Goal: Task Accomplishment & Management: Use online tool/utility

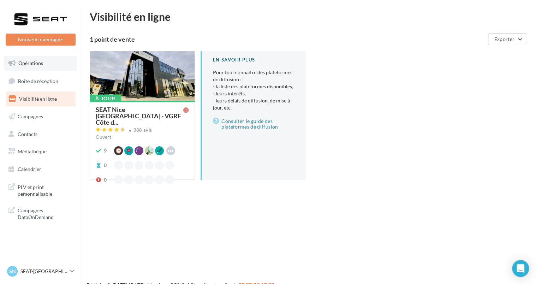
click at [43, 65] on link "Opérations" at bounding box center [40, 63] width 73 height 15
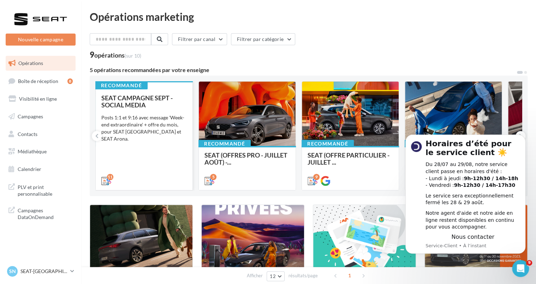
click at [162, 140] on div "SEAT CAMPAGNE SEPT - SOCIAL MEDIA Posts 1:1 et 9:16 avec message 'Week-end extr…" at bounding box center [143, 138] width 85 height 89
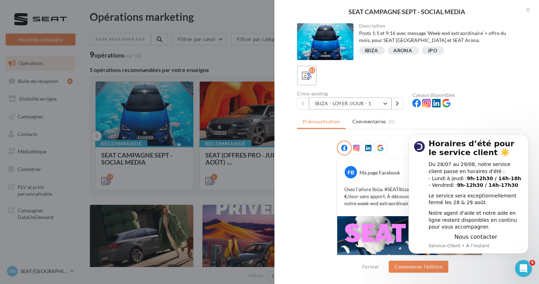
click at [351, 104] on button "IBIZA - LOYER /JOUR - 1" at bounding box center [350, 103] width 83 height 12
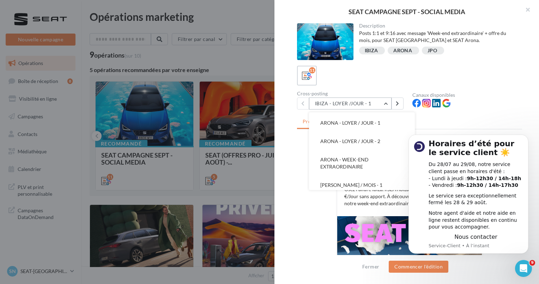
scroll to position [115, 0]
click at [527, 137] on icon "Dismiss notification" at bounding box center [526, 137] width 2 height 2
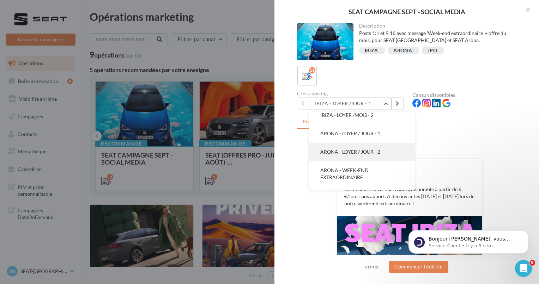
scroll to position [104, 0]
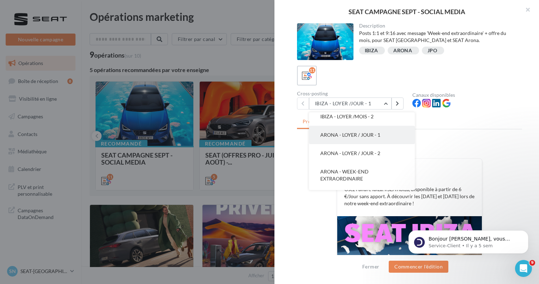
click at [361, 136] on span "ARONA - LOYER / JOUR - 1" at bounding box center [350, 135] width 60 height 6
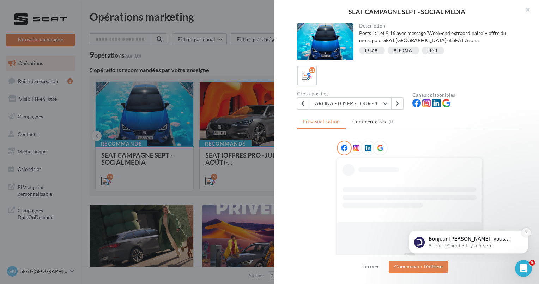
click at [527, 233] on icon "Dismiss notification" at bounding box center [526, 232] width 2 height 2
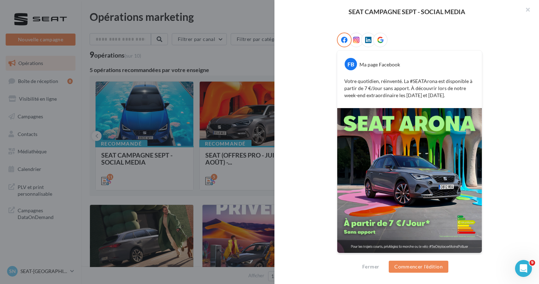
scroll to position [0, 0]
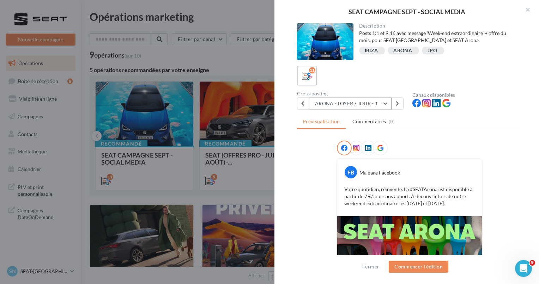
click at [378, 105] on button "ARONA - LOYER / JOUR - 1" at bounding box center [350, 103] width 83 height 12
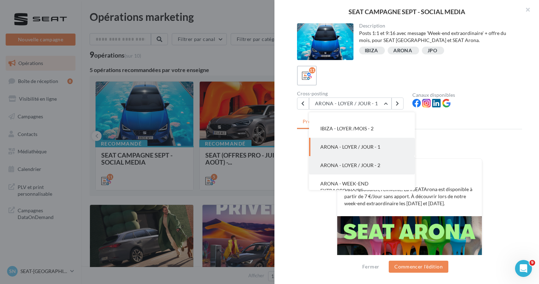
click at [366, 161] on button "ARONA - LOYER / JOUR - 2" at bounding box center [362, 165] width 106 height 18
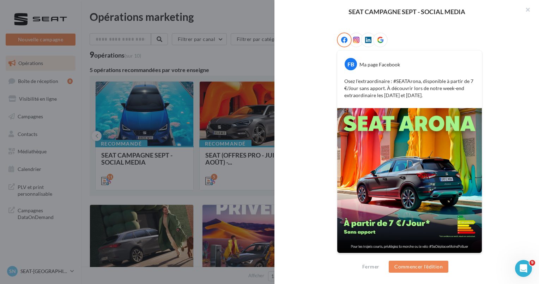
scroll to position [0, 0]
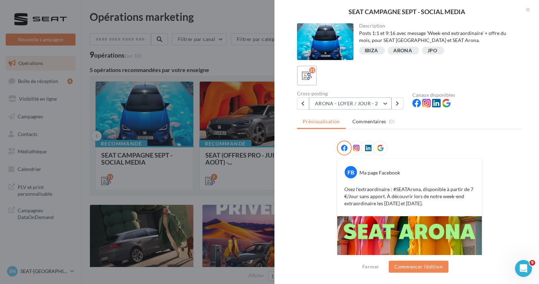
click at [380, 104] on button "ARONA - LOYER / JOUR - 2" at bounding box center [350, 103] width 83 height 12
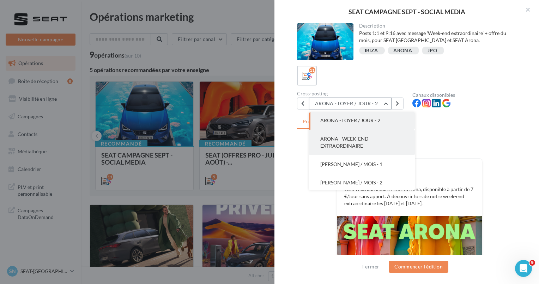
scroll to position [138, 0]
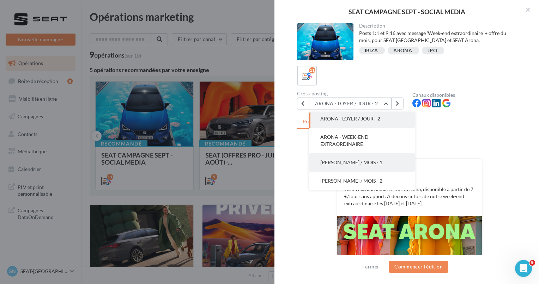
click at [356, 160] on span "[PERSON_NAME] / MOIS - 1" at bounding box center [351, 162] width 62 height 6
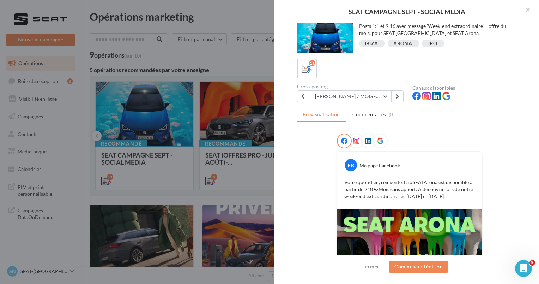
scroll to position [0, 0]
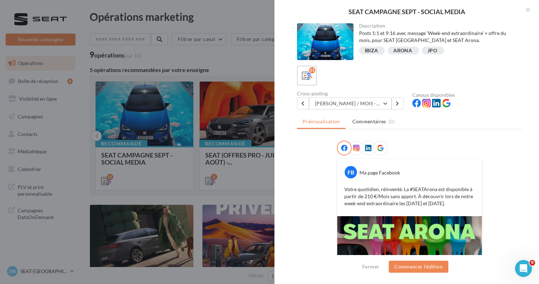
click at [370, 96] on div "Cross-posting [PERSON_NAME] / MOIS - 1 IBIZA - LOYER /JOUR - 1 IBIZA - LOYER /J…" at bounding box center [354, 100] width 115 height 18
click at [370, 102] on button "[PERSON_NAME] / MOIS - 1" at bounding box center [350, 103] width 83 height 12
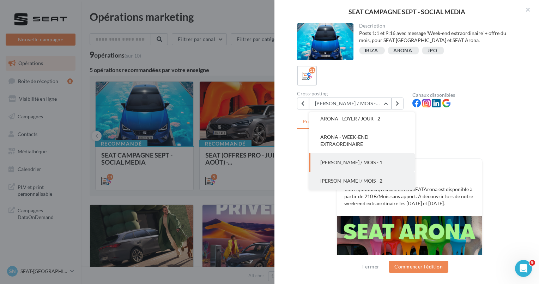
click at [350, 176] on button "[PERSON_NAME] / MOIS - 2" at bounding box center [362, 180] width 106 height 18
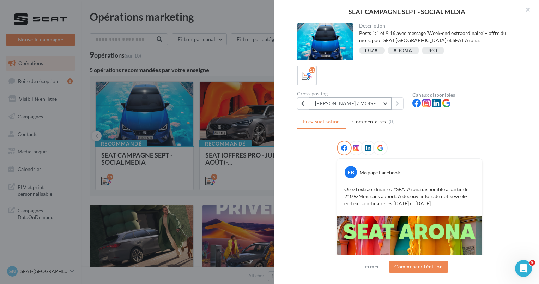
click at [357, 101] on button "[PERSON_NAME] / MOIS - 2" at bounding box center [350, 103] width 83 height 12
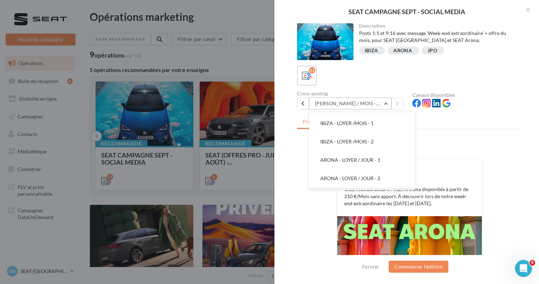
scroll to position [78, 0]
click at [344, 163] on button "ARONA - LOYER / JOUR - 1" at bounding box center [362, 160] width 106 height 18
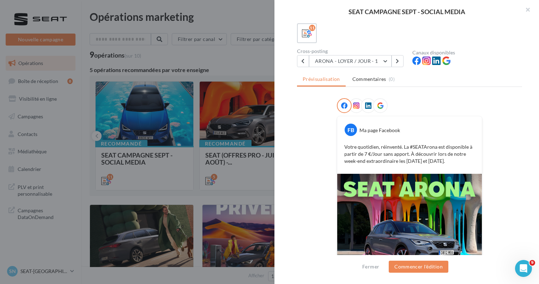
scroll to position [41, 0]
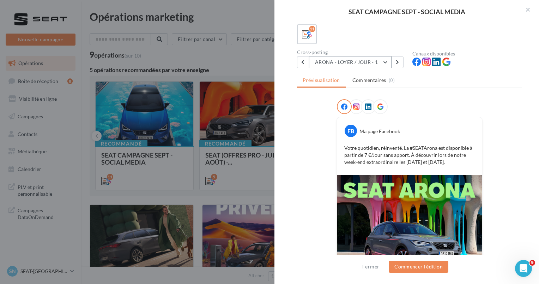
click at [338, 63] on button "ARONA - LOYER / JOUR - 1" at bounding box center [350, 62] width 83 height 12
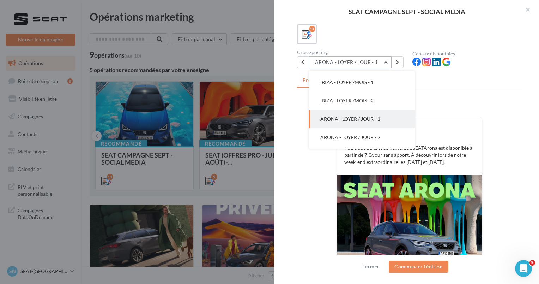
scroll to position [92, 0]
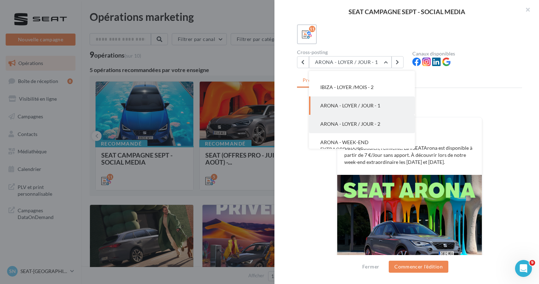
click at [342, 119] on button "ARONA - LOYER / JOUR - 2" at bounding box center [362, 124] width 106 height 18
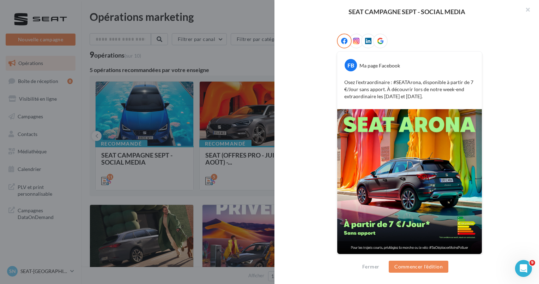
scroll to position [0, 0]
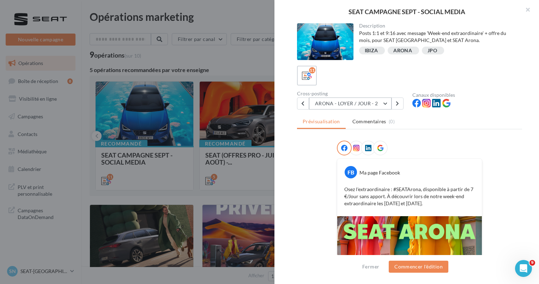
click at [373, 103] on button "ARONA - LOYER / JOUR - 2" at bounding box center [350, 103] width 83 height 12
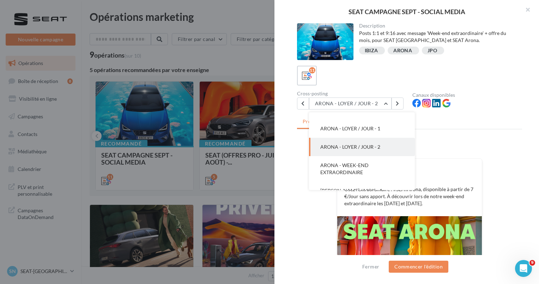
click at [435, 143] on div at bounding box center [409, 149] width 145 height 18
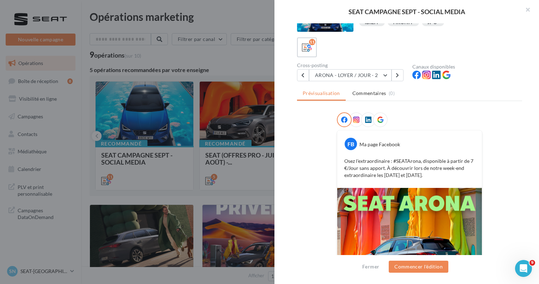
scroll to position [0, 0]
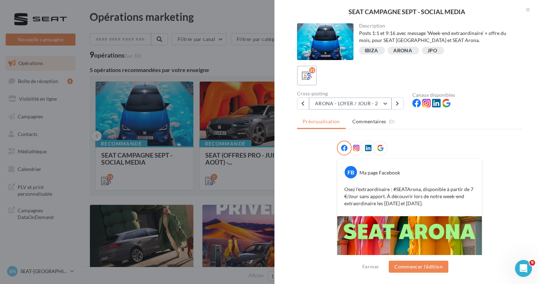
click at [353, 104] on button "ARONA - LOYER / JOUR - 2" at bounding box center [350, 103] width 83 height 12
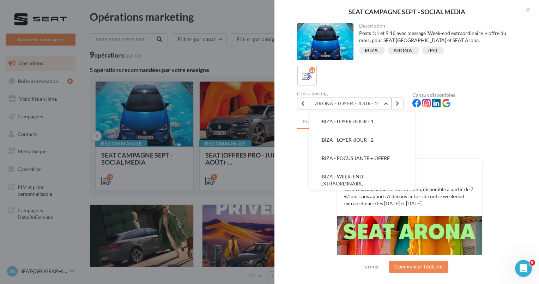
click at [403, 83] on div "11" at bounding box center [409, 76] width 225 height 20
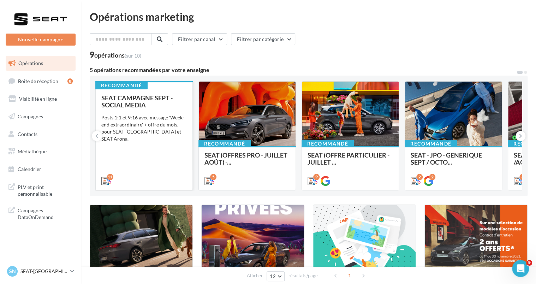
click at [161, 143] on div "SEAT CAMPAGNE SEPT - SOCIAL MEDIA Posts 1:1 et 9:16 avec message 'Week-end extr…" at bounding box center [143, 138] width 85 height 89
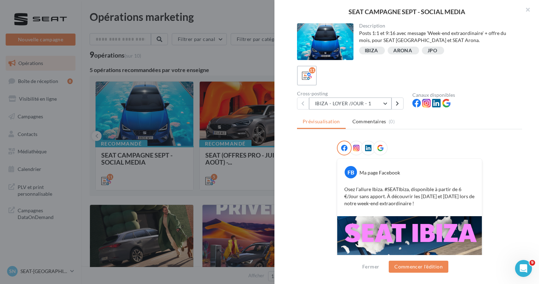
click at [379, 106] on button "IBIZA - LOYER /JOUR - 1" at bounding box center [350, 103] width 83 height 12
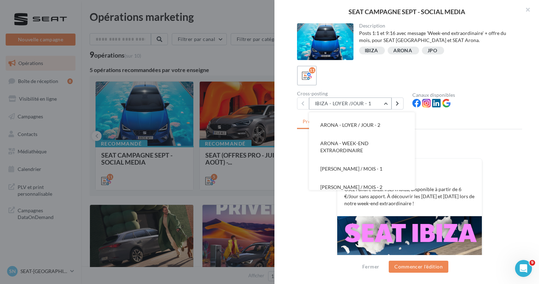
scroll to position [138, 0]
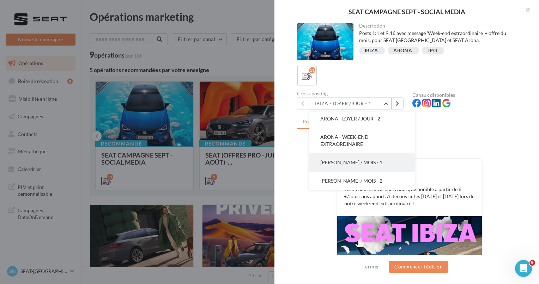
click at [366, 166] on button "[PERSON_NAME] / MOIS - 1" at bounding box center [362, 162] width 106 height 18
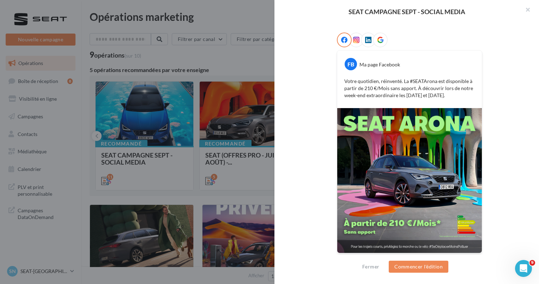
scroll to position [0, 0]
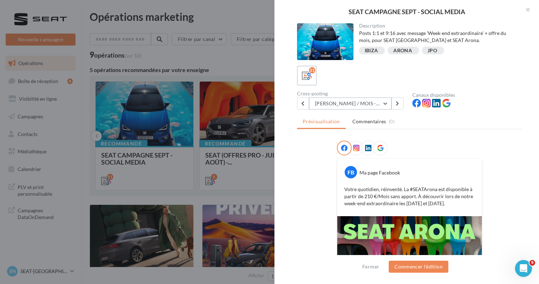
click at [342, 103] on button "[PERSON_NAME] / MOIS - 1" at bounding box center [350, 103] width 83 height 12
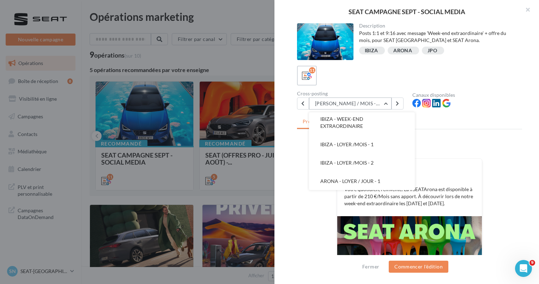
scroll to position [58, 0]
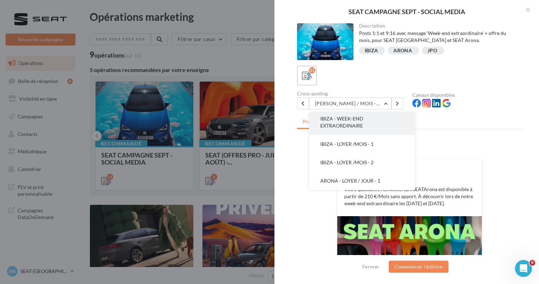
click at [350, 123] on span "IBIZA - WEEK-END EXTRAORDINAIRE" at bounding box center [341, 121] width 43 height 13
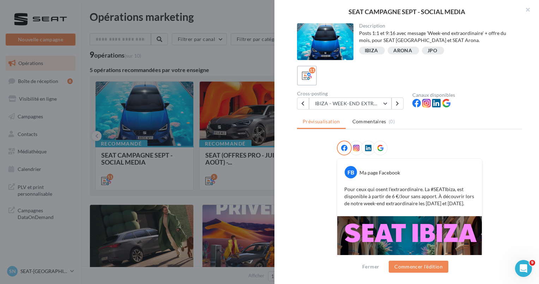
scroll to position [1, 0]
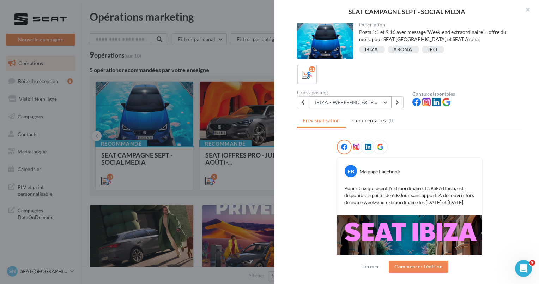
click at [361, 104] on button "IBIZA - WEEK-END EXTRAORDINAIRE" at bounding box center [350, 102] width 83 height 12
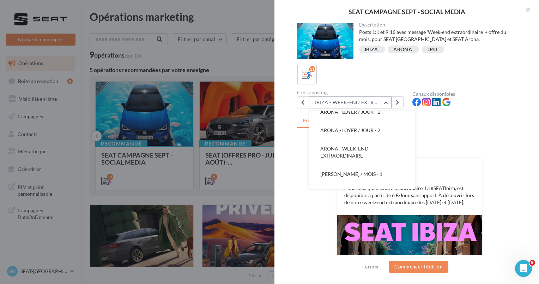
scroll to position [136, 0]
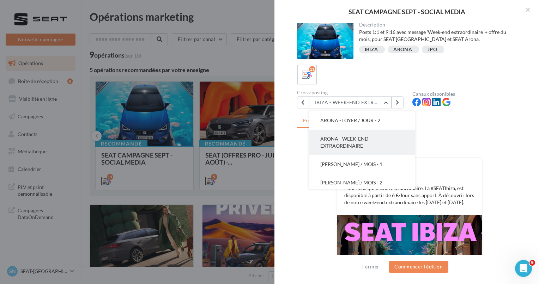
click at [362, 138] on span "ARONA - WEEK-END EXTRAORDINAIRE" at bounding box center [344, 142] width 48 height 13
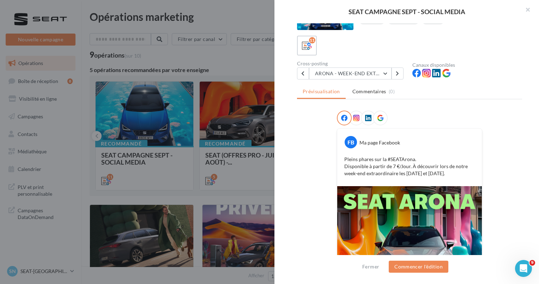
scroll to position [0, 0]
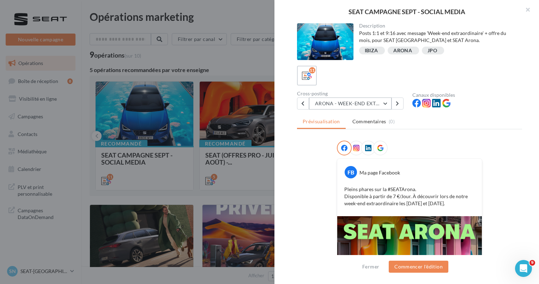
click at [356, 102] on button "ARONA - WEEK-END EXTRAORDINAIRE" at bounding box center [350, 103] width 83 height 12
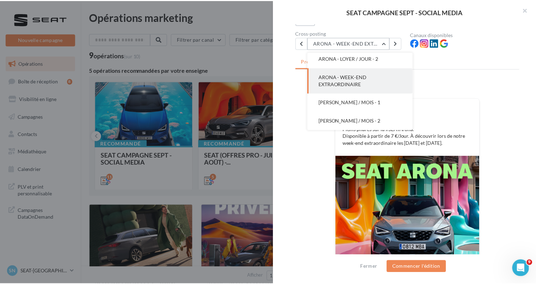
scroll to position [61, 0]
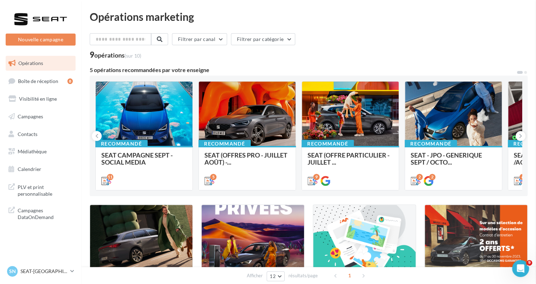
click at [54, 271] on p "SEAT-[GEOGRAPHIC_DATA]" at bounding box center [43, 270] width 47 height 7
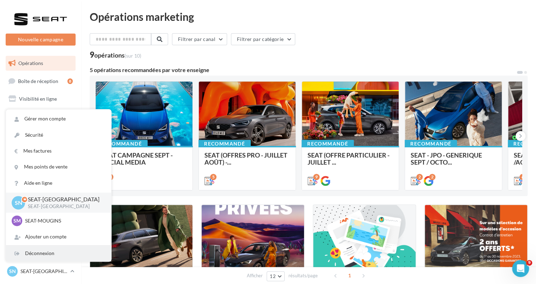
click at [48, 255] on div "Déconnexion" at bounding box center [58, 253] width 105 height 16
